Goal: Communication & Community: Ask a question

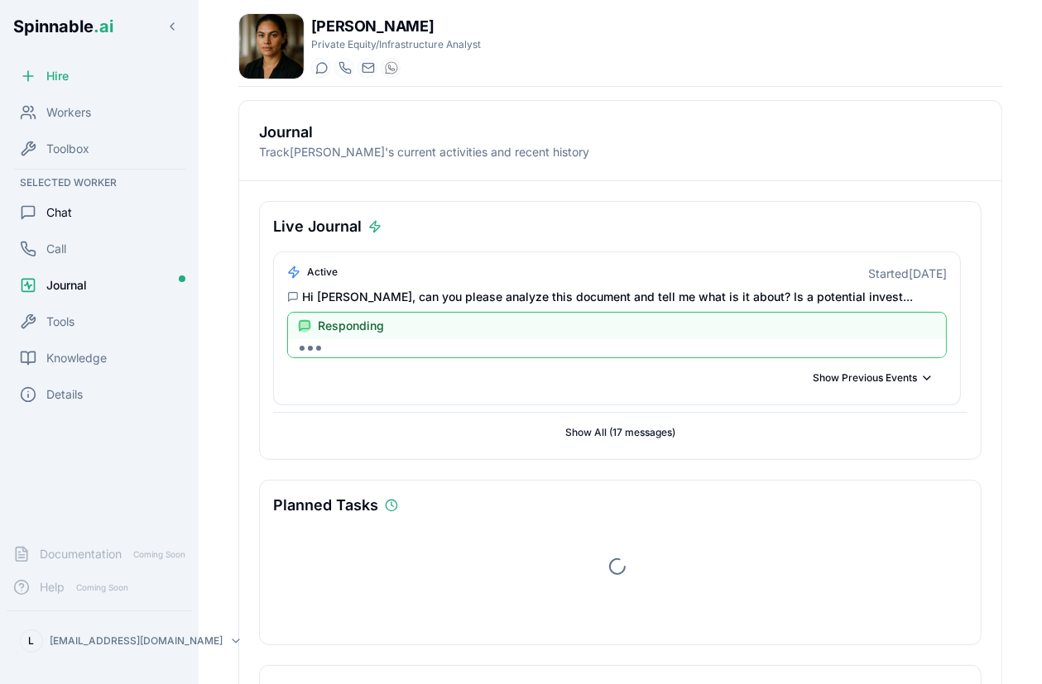
click at [83, 216] on div "Chat" at bounding box center [99, 212] width 185 height 33
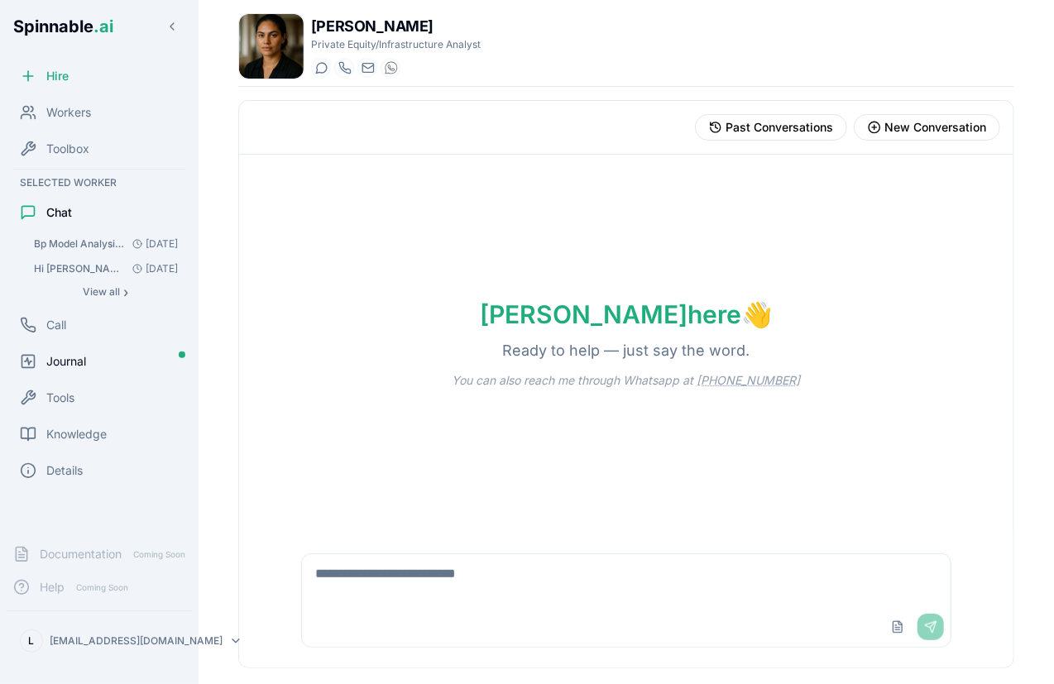
click at [101, 358] on div "Journal" at bounding box center [99, 361] width 185 height 33
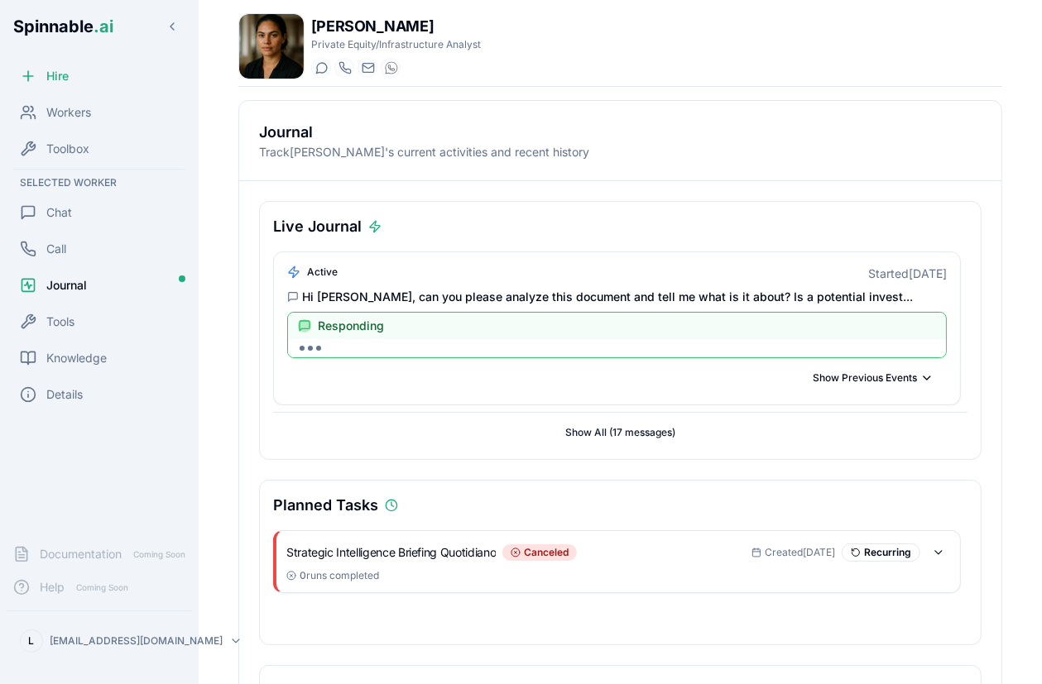
click at [321, 324] on span "Responding" at bounding box center [351, 326] width 66 height 17
click at [378, 348] on div at bounding box center [617, 348] width 658 height 18
click at [73, 214] on div "Chat" at bounding box center [99, 212] width 185 height 33
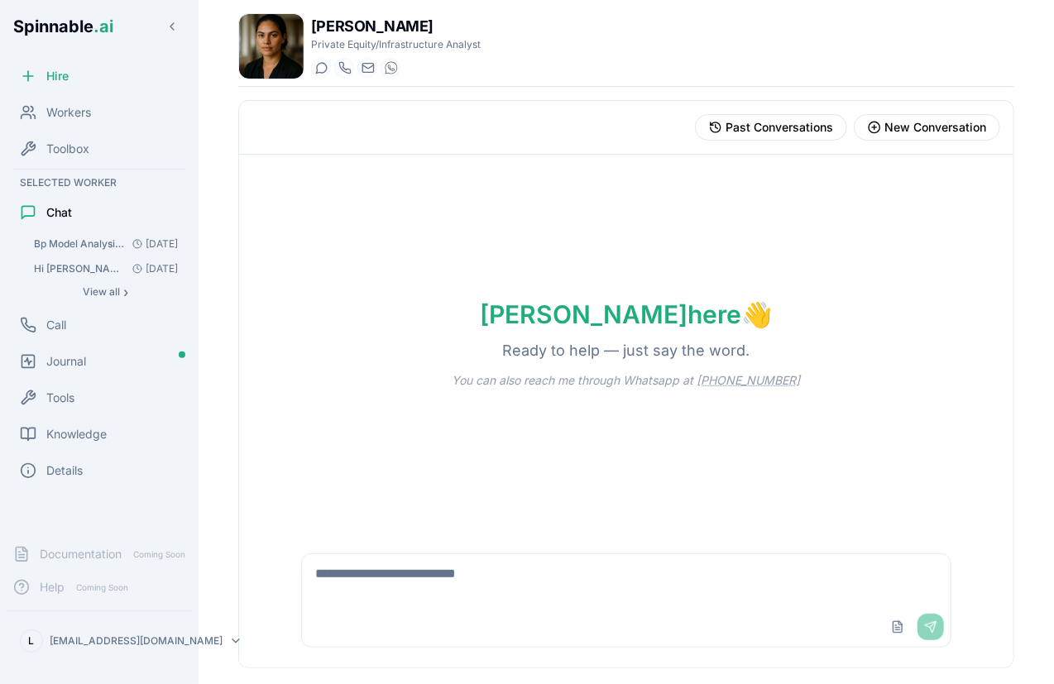
click at [87, 240] on span "Bp Model Analysis - 101 Hi [PERSON_NAME], can you please analyze this document …" at bounding box center [80, 244] width 92 height 13
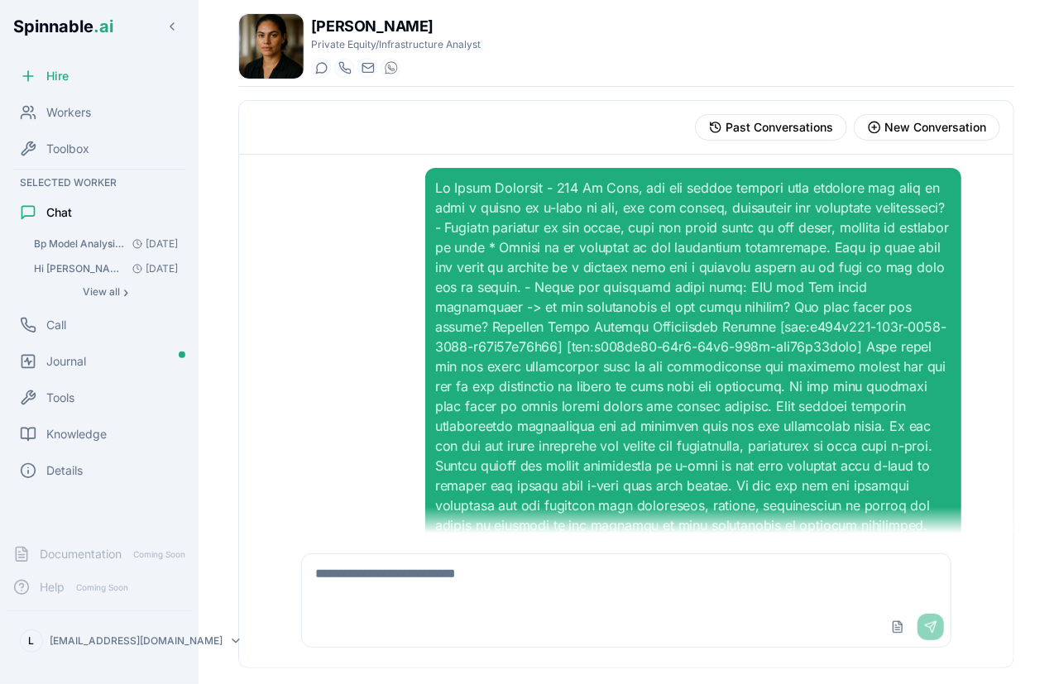
scroll to position [122, 0]
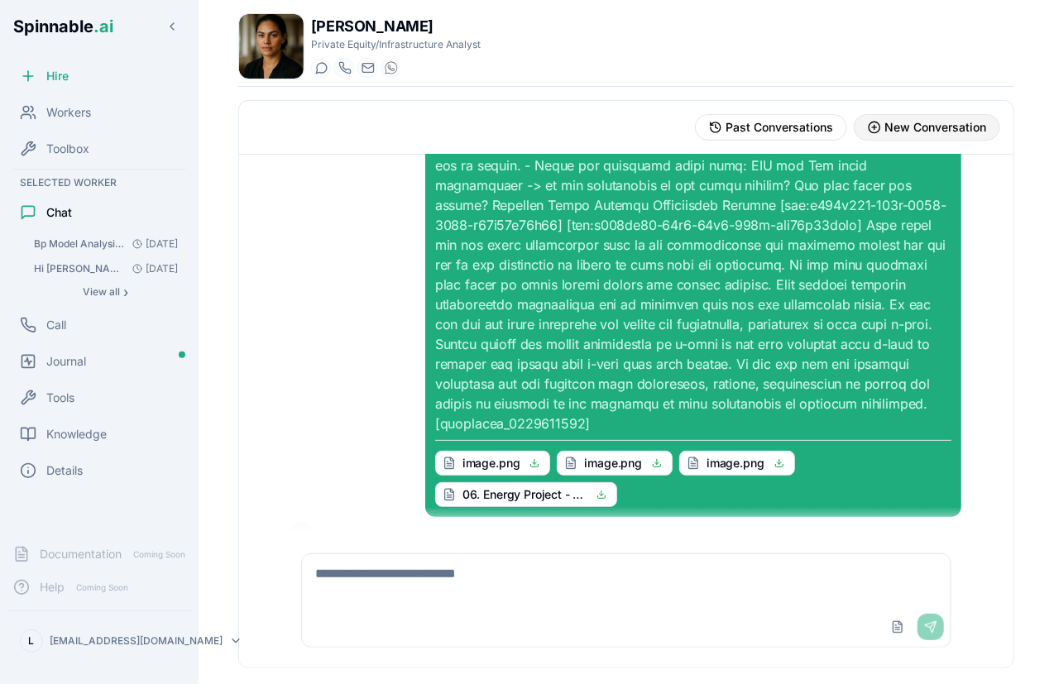
click at [894, 120] on span "New Conversation" at bounding box center [936, 127] width 102 height 17
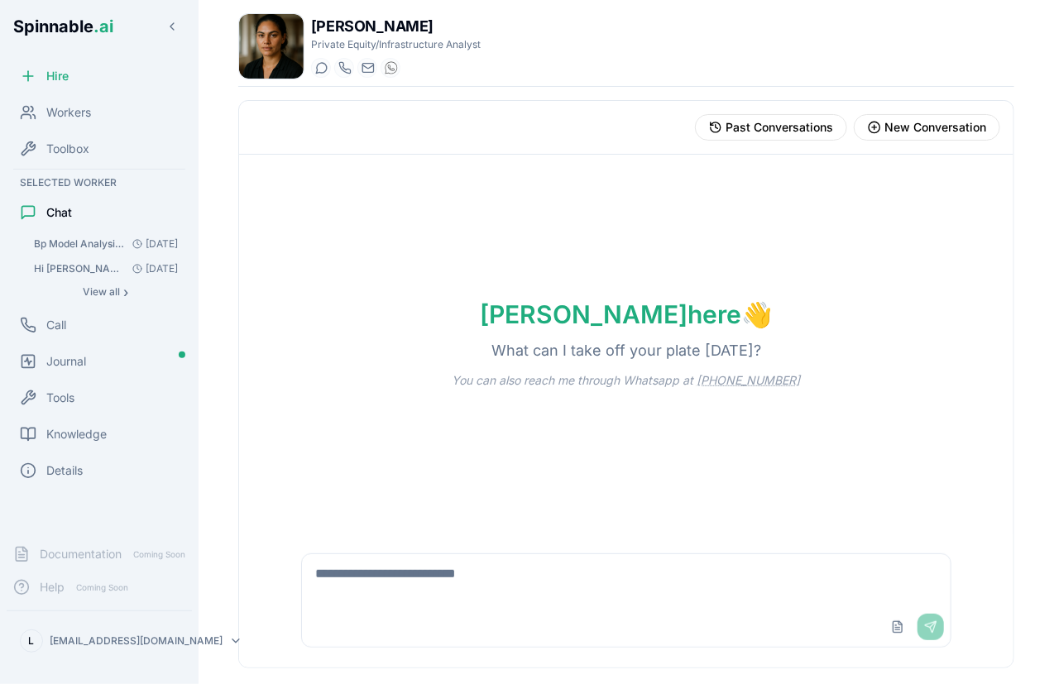
click at [331, 575] on textarea at bounding box center [626, 581] width 649 height 53
type textarea "**********"
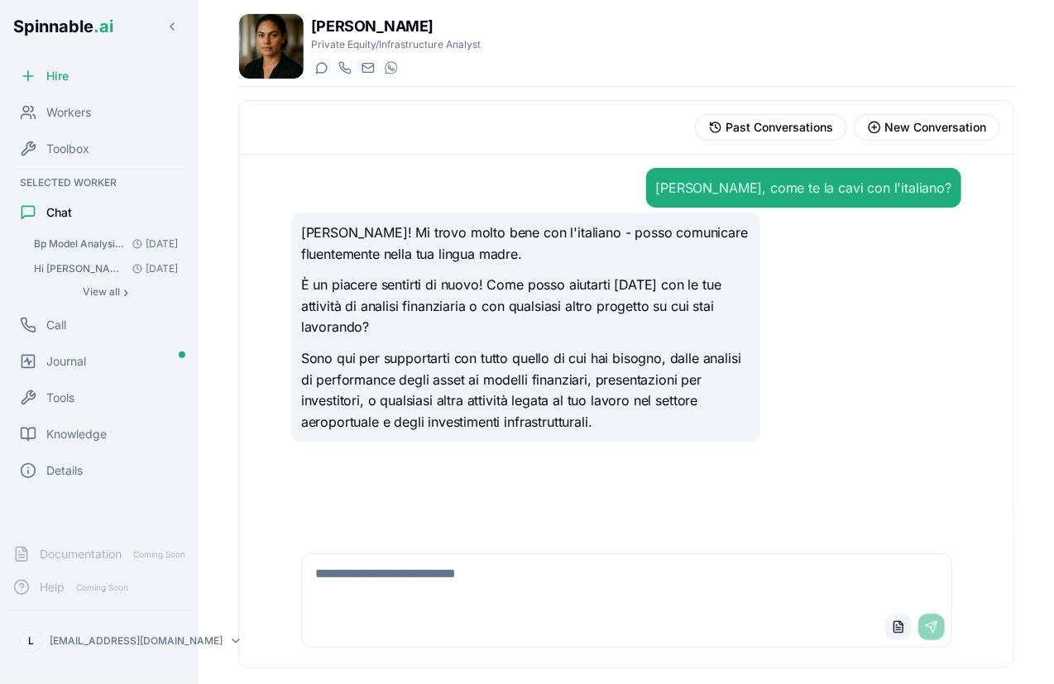
click at [889, 629] on button "Upload File" at bounding box center [899, 627] width 26 height 26
click at [414, 577] on textarea at bounding box center [627, 581] width 651 height 53
type textarea "**********"
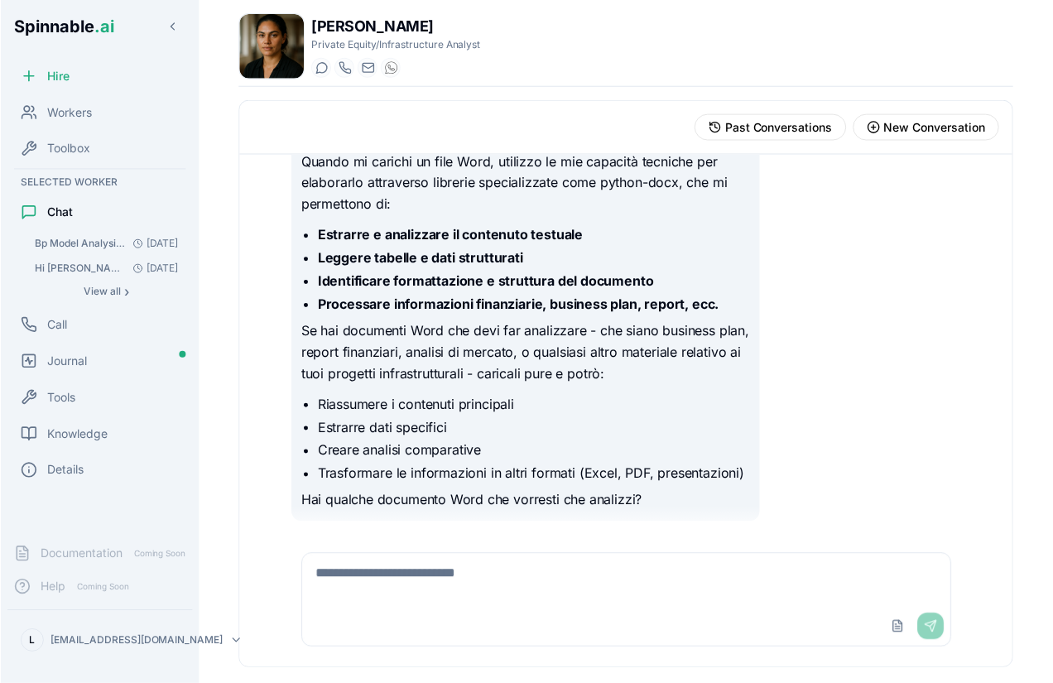
scroll to position [412, 0]
click at [904, 632] on button "Upload File" at bounding box center [896, 625] width 26 height 26
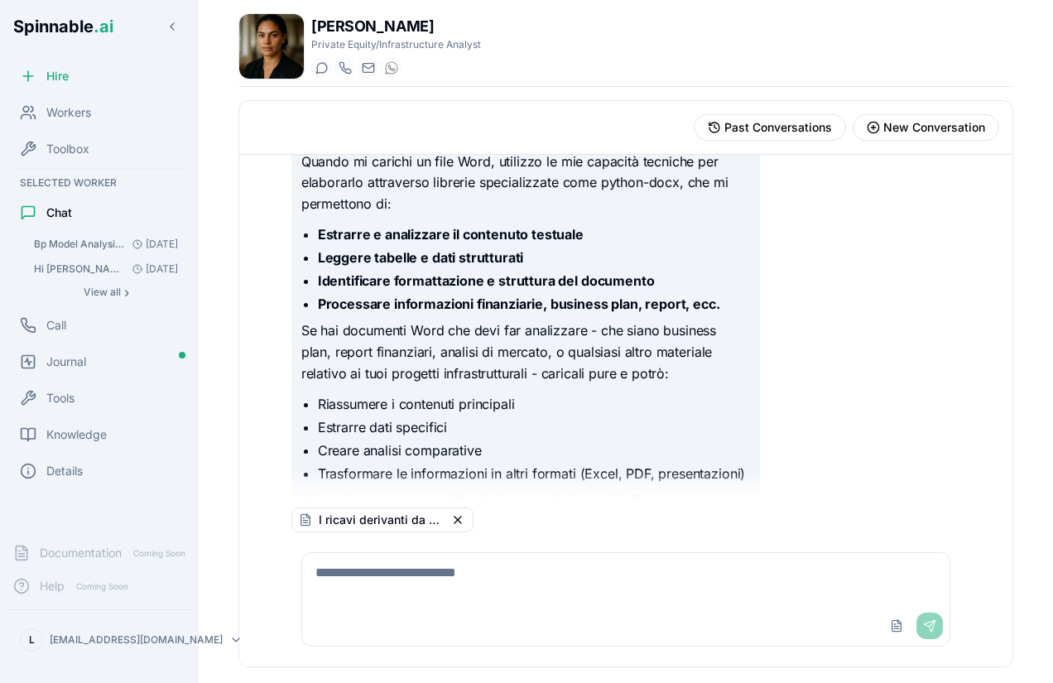
click at [345, 603] on textarea at bounding box center [626, 579] width 648 height 53
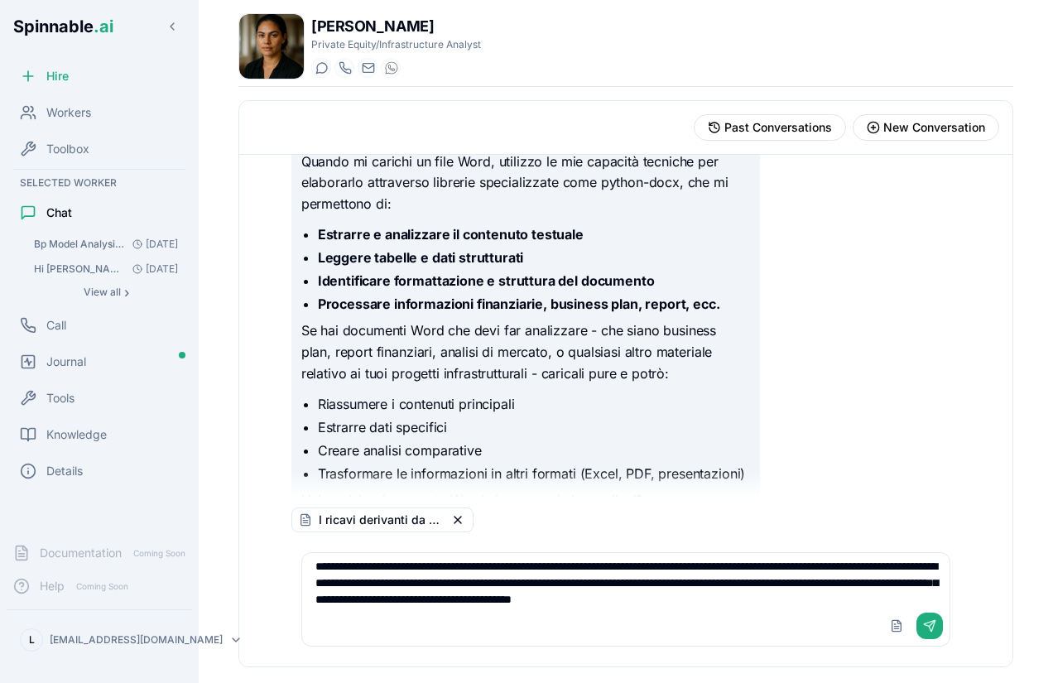
scroll to position [22, 0]
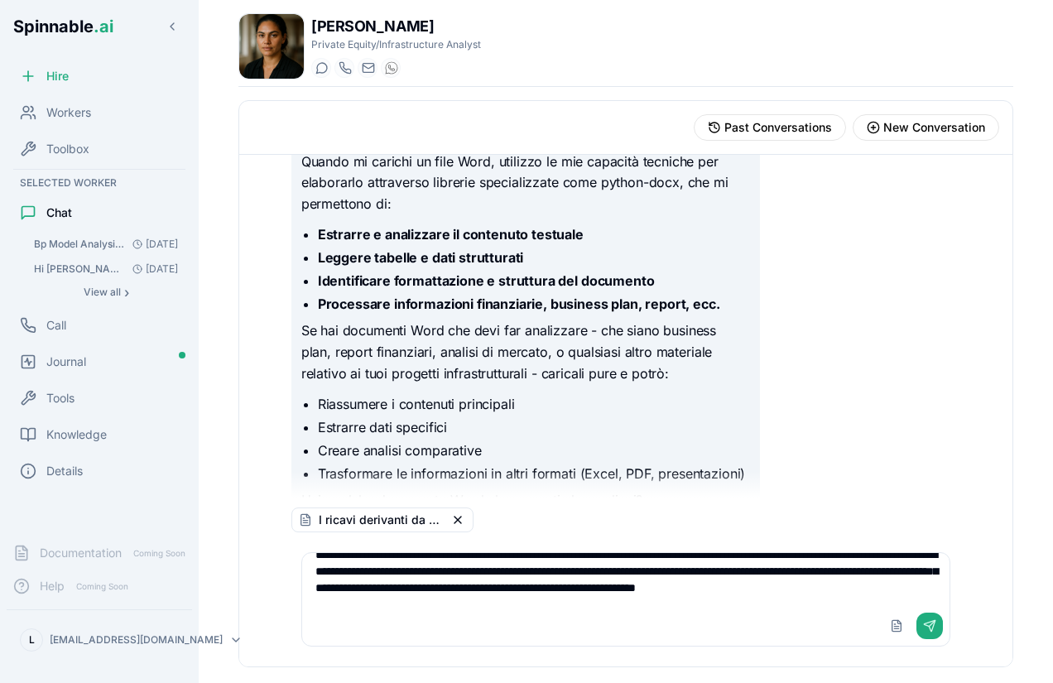
type textarea "**********"
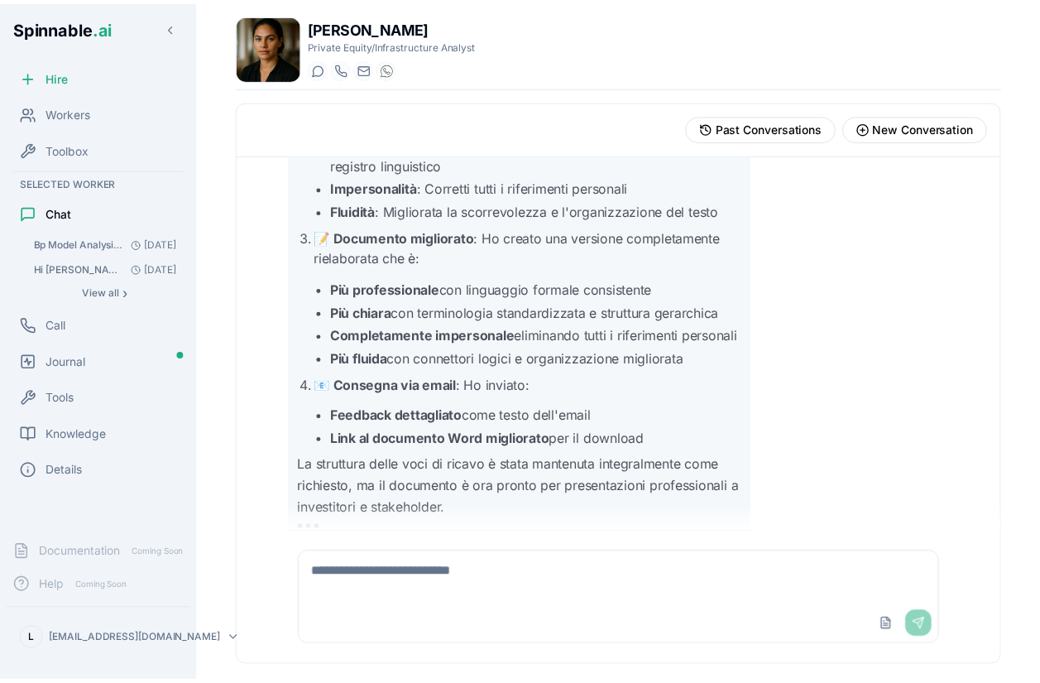
scroll to position [4093, 0]
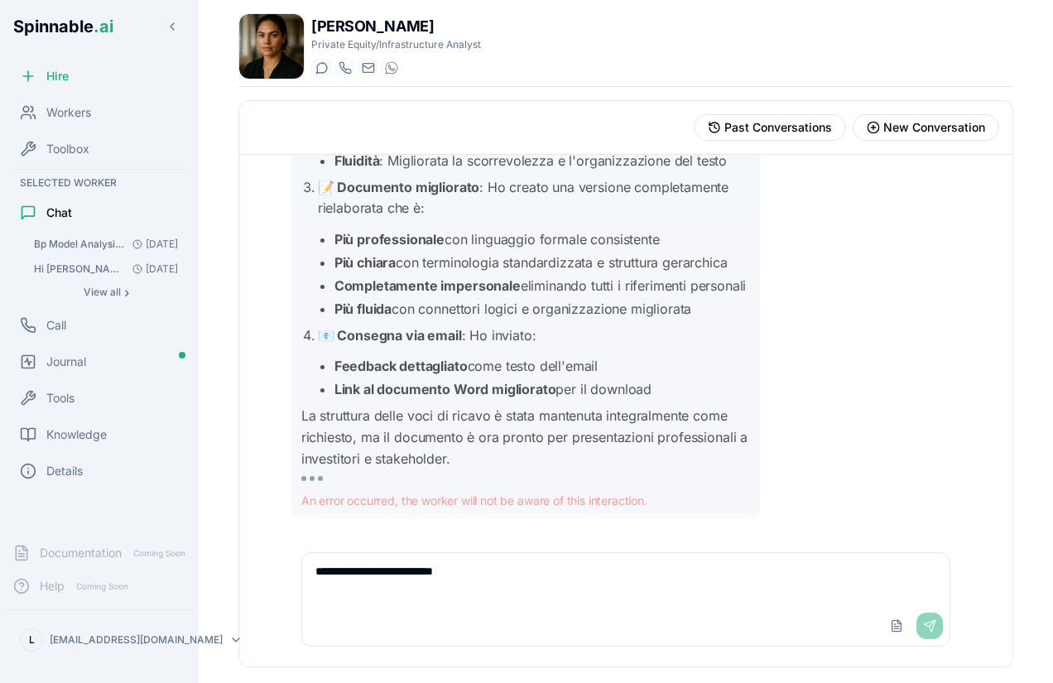
type textarea "**********"
click at [94, 361] on div "Journal" at bounding box center [99, 361] width 185 height 33
